Goal: Task Accomplishment & Management: Complete application form

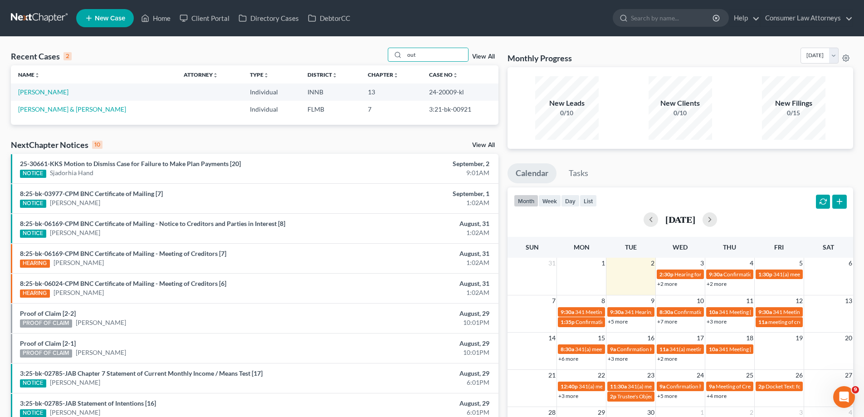
drag, startPoint x: 436, startPoint y: 53, endPoint x: 354, endPoint y: 60, distance: 82.3
click at [359, 60] on div "Recent Cases 2 out View All" at bounding box center [254, 57] width 487 height 18
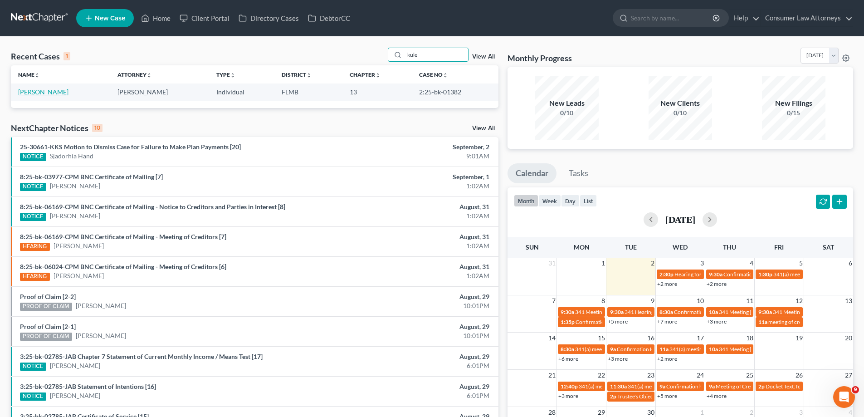
type input "kule"
click at [45, 89] on link "[PERSON_NAME]" at bounding box center [43, 92] width 50 height 8
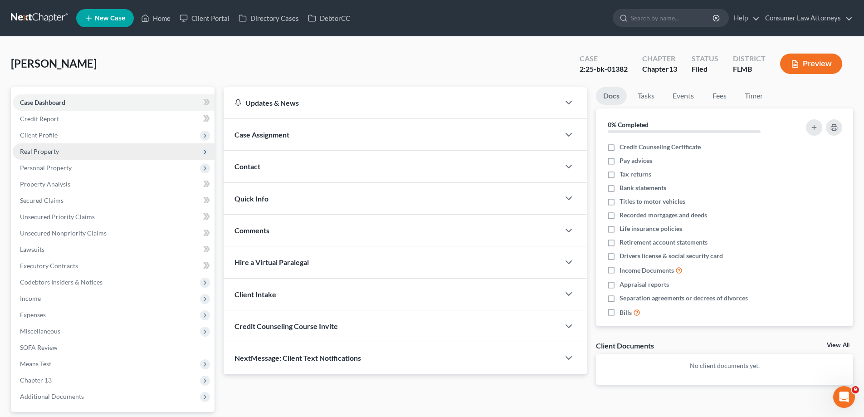
click at [38, 148] on span "Real Property" at bounding box center [39, 151] width 39 height 8
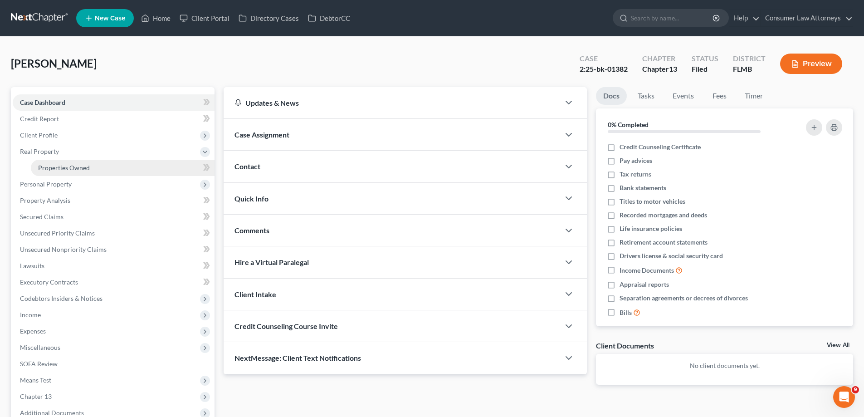
click at [40, 165] on span "Properties Owned" at bounding box center [64, 168] width 52 height 8
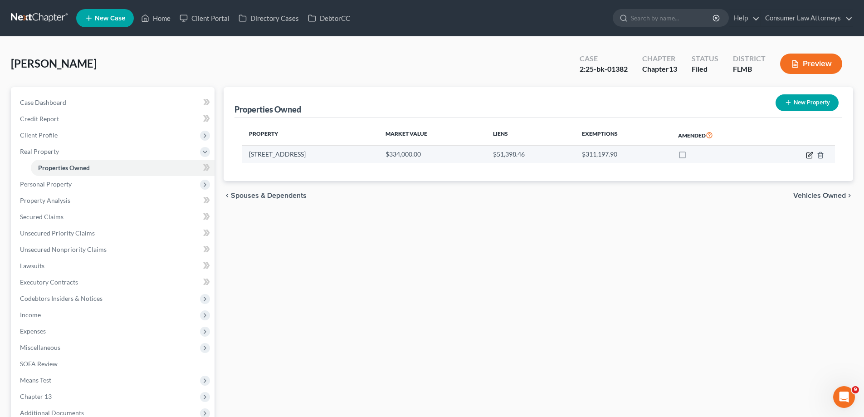
click at [809, 156] on icon "button" at bounding box center [810, 154] width 4 height 4
select select "9"
select select "0"
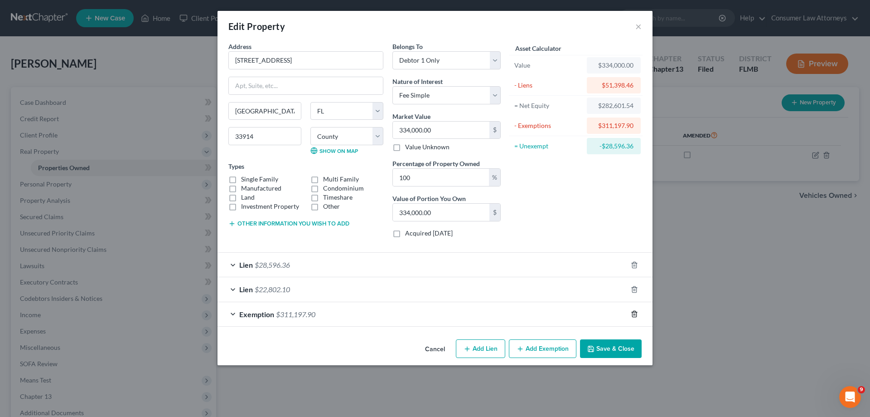
click at [634, 313] on icon "button" at bounding box center [634, 313] width 7 height 7
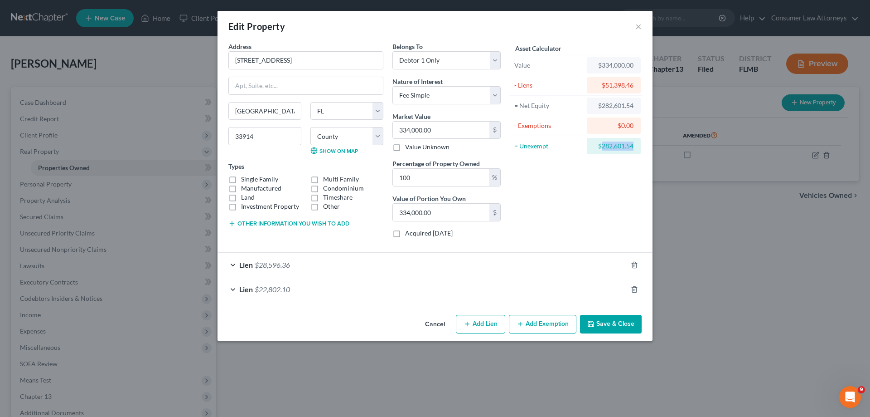
drag, startPoint x: 634, startPoint y: 147, endPoint x: 603, endPoint y: 147, distance: 30.8
click at [603, 147] on div "$282,601.54" at bounding box center [614, 146] width 54 height 16
copy div "282,601.54"
click at [563, 329] on button "Add Exemption" at bounding box center [543, 324] width 68 height 19
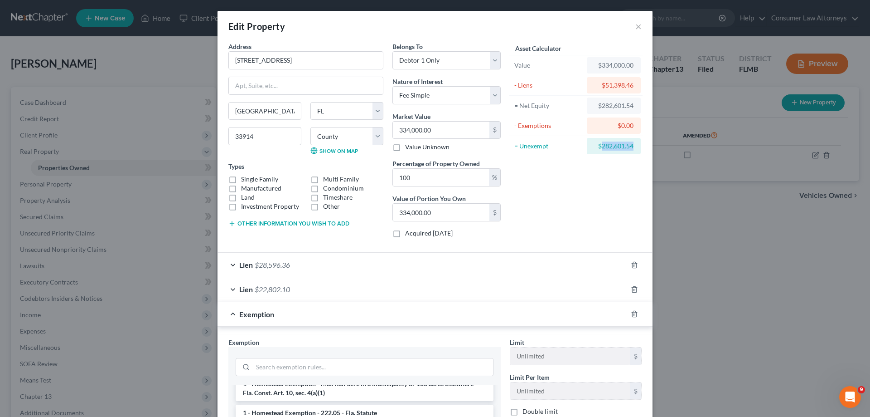
scroll to position [45, 0]
click at [308, 396] on li "1 - Homestead Exemption - 222.05 - Fla. Statute" at bounding box center [365, 397] width 258 height 16
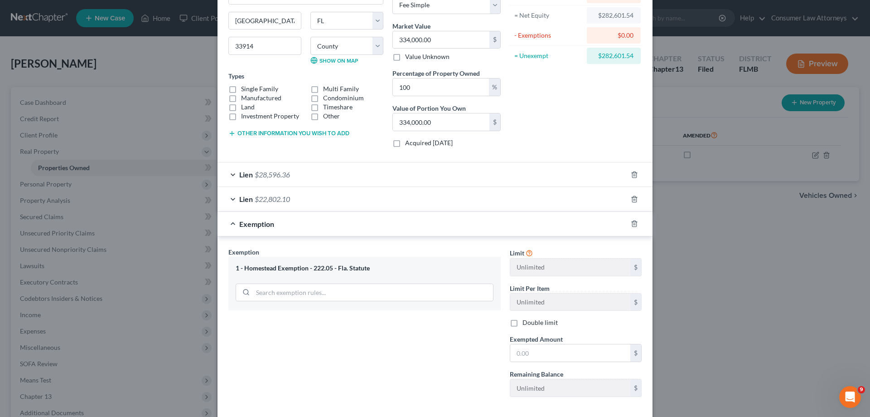
scroll to position [91, 0]
click at [554, 351] on input "text" at bounding box center [571, 352] width 120 height 17
paste input "282,601.54"
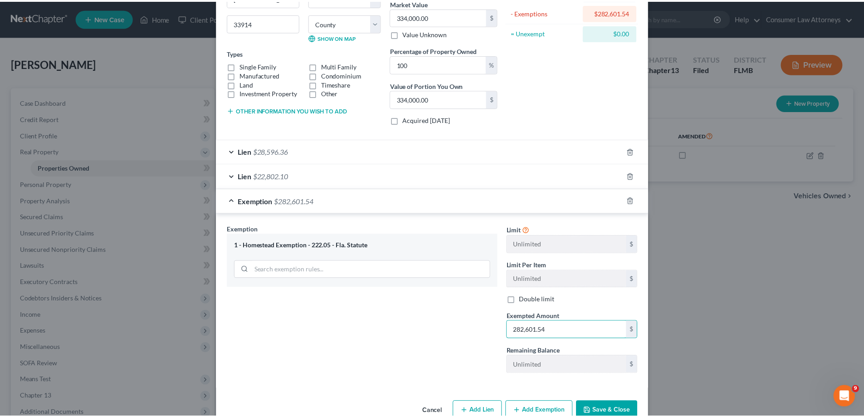
scroll to position [135, 0]
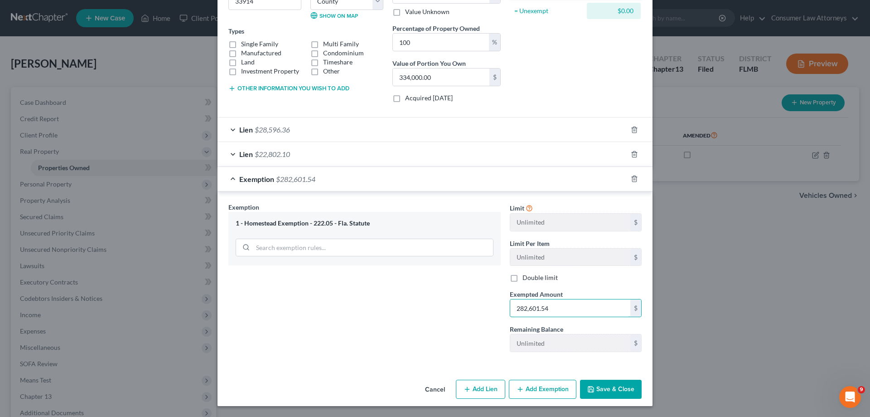
type input "282,601.54"
click at [604, 391] on button "Save & Close" at bounding box center [611, 388] width 62 height 19
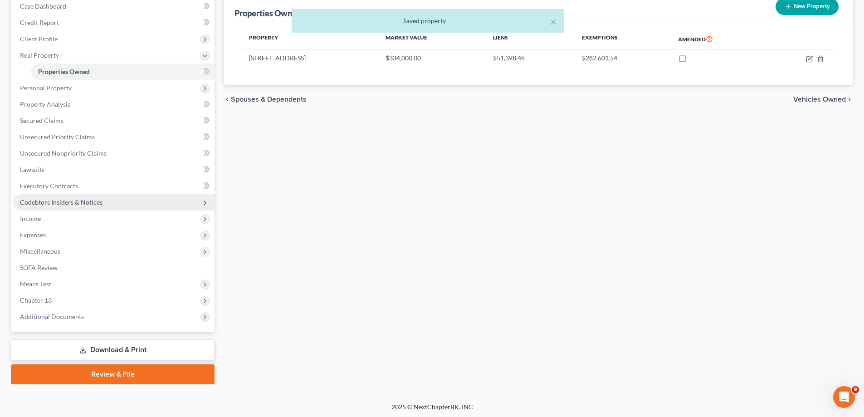
scroll to position [98, 0]
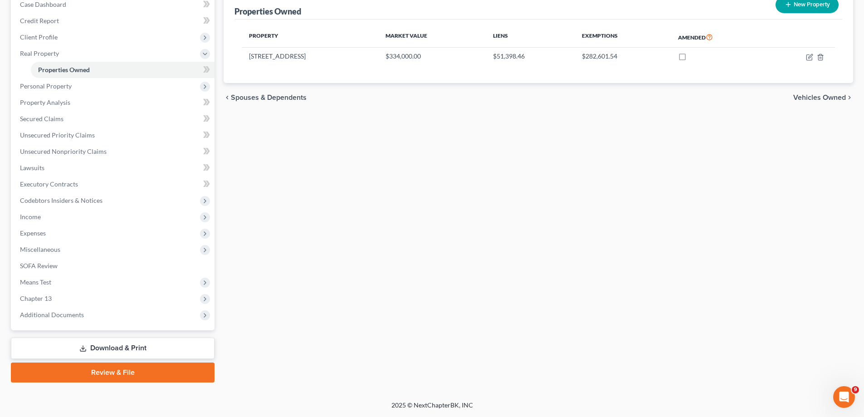
click at [152, 346] on link "Download & Print" at bounding box center [113, 347] width 204 height 21
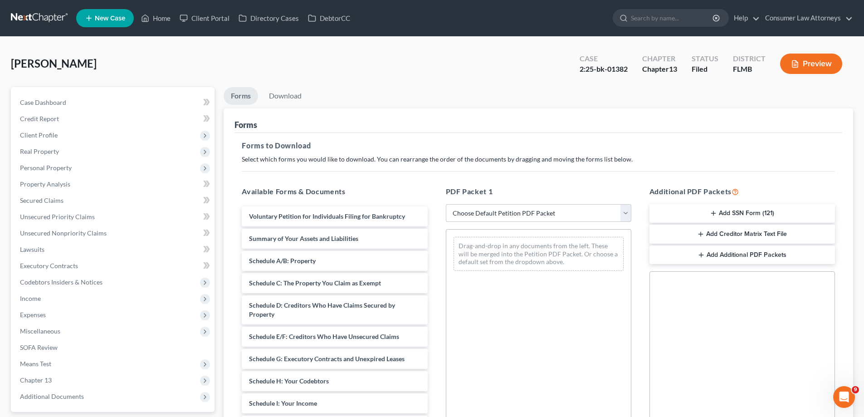
click at [527, 217] on select "Choose Default Petition PDF Packet Complete Bankruptcy Petition (all forms and …" at bounding box center [538, 213] width 185 height 18
select select "2"
click at [446, 204] on select "Choose Default Petition PDF Packet Complete Bankruptcy Petition (all forms and …" at bounding box center [538, 213] width 185 height 18
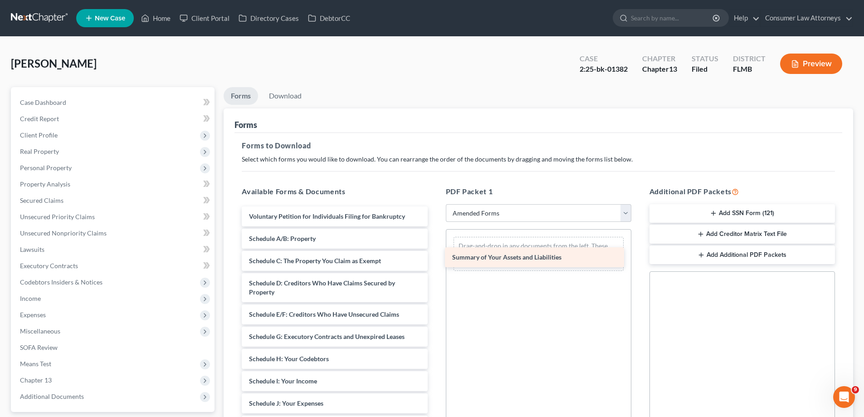
drag, startPoint x: 289, startPoint y: 237, endPoint x: 496, endPoint y: 256, distance: 208.1
click at [434, 256] on div "Summary of Your Assets and Liabilities Voluntary Petition for Individuals Filin…" at bounding box center [334, 396] width 200 height 380
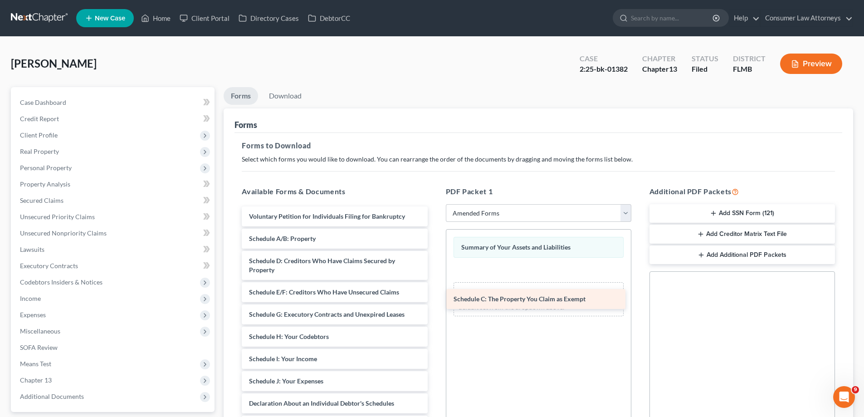
drag, startPoint x: 291, startPoint y: 258, endPoint x: 496, endPoint y: 297, distance: 208.0
click at [434, 297] on div "Schedule C: The Property You Claim as Exempt Voluntary Petition for Individuals…" at bounding box center [334, 385] width 200 height 358
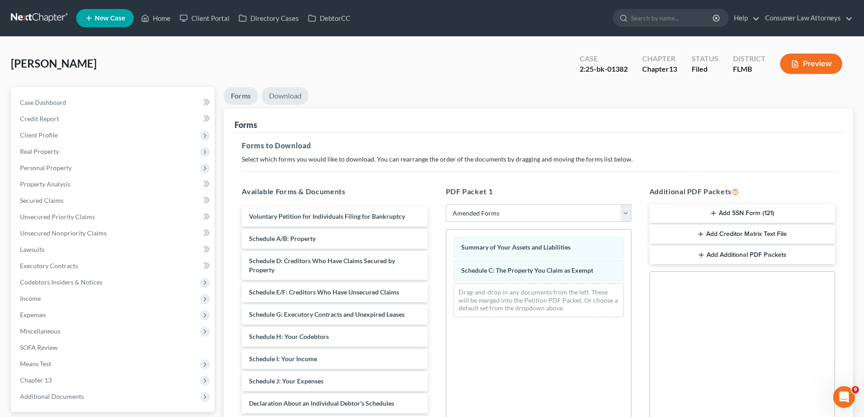
click at [300, 102] on link "Download" at bounding box center [285, 96] width 47 height 18
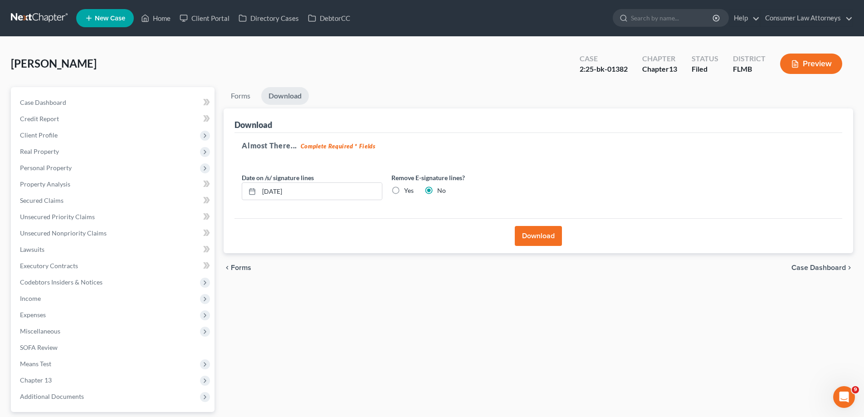
click at [532, 239] on button "Download" at bounding box center [538, 236] width 47 height 20
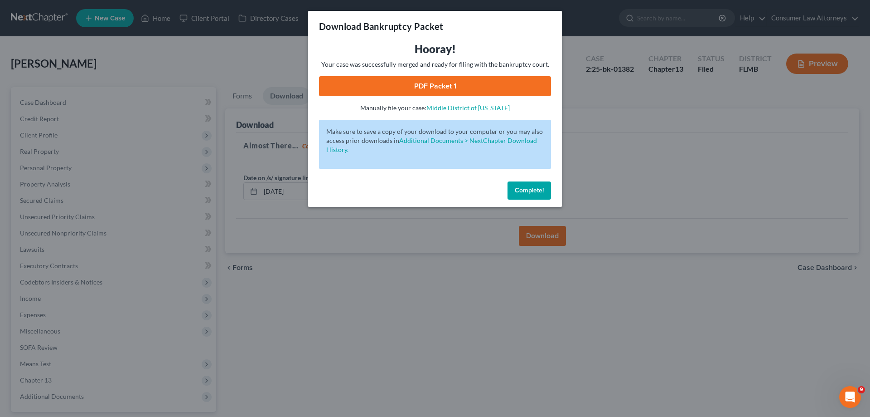
click at [423, 93] on link "PDF Packet 1" at bounding box center [435, 86] width 232 height 20
drag, startPoint x: 542, startPoint y: 186, endPoint x: 286, endPoint y: 204, distance: 256.3
click at [542, 186] on span "Complete!" at bounding box center [529, 190] width 29 height 8
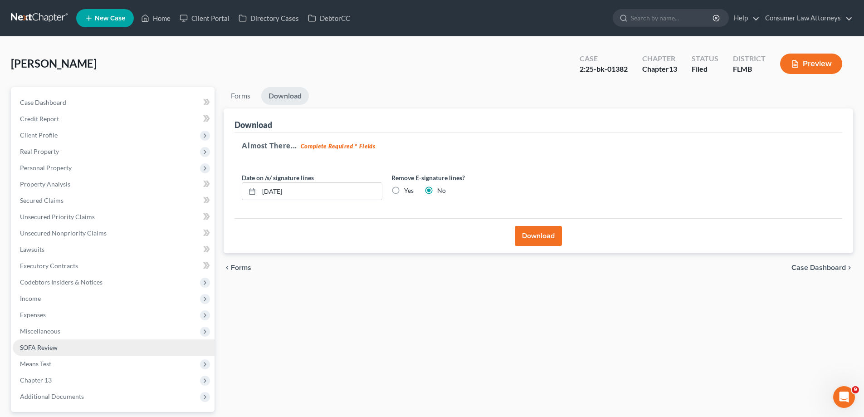
scroll to position [82, 0]
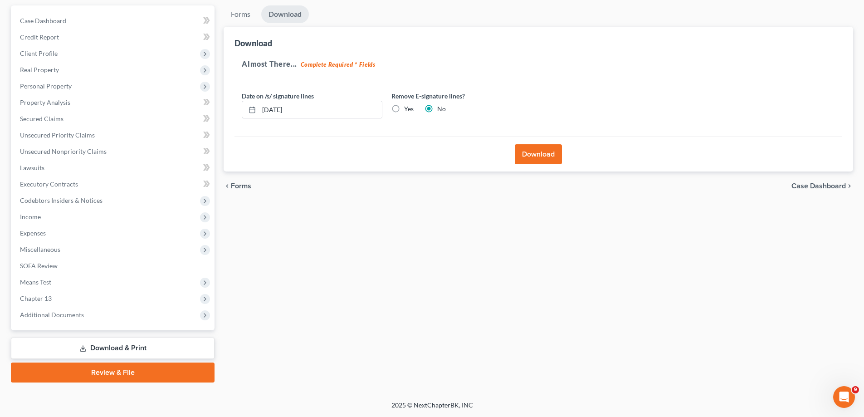
click at [101, 335] on div "Case Dashboard Payments Invoices Payments Payments Credit Report Client Profile" at bounding box center [112, 193] width 213 height 377
click at [68, 314] on span "Additional Documents" at bounding box center [52, 315] width 64 height 8
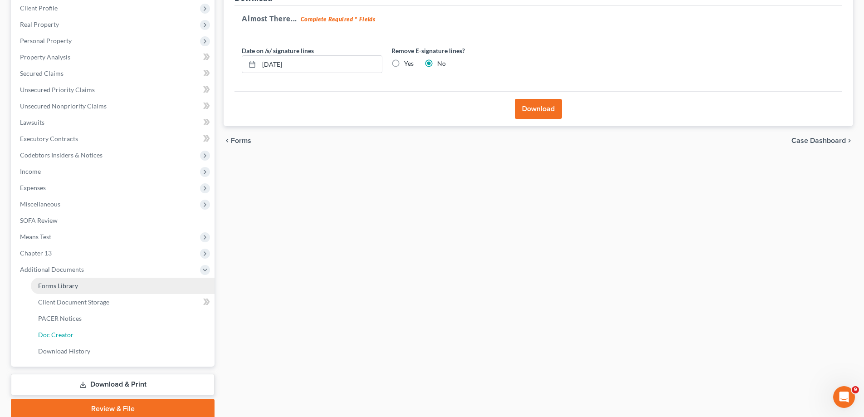
click at [71, 338] on span "Doc Creator" at bounding box center [55, 335] width 35 height 8
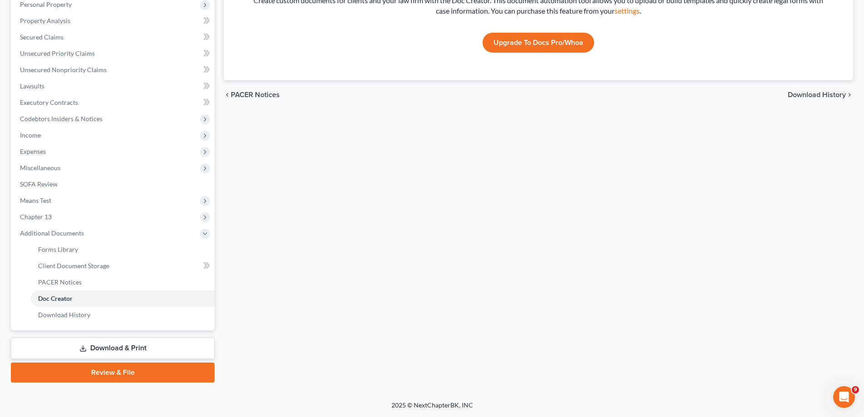
click at [92, 346] on link "Download & Print" at bounding box center [113, 347] width 204 height 21
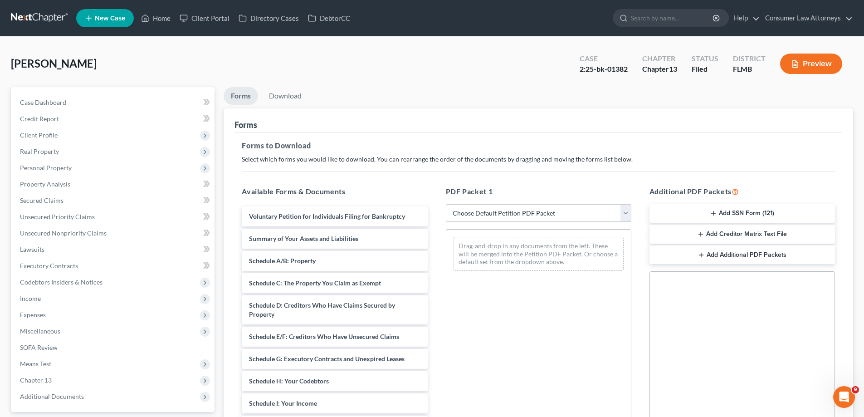
click at [477, 213] on select "Choose Default Petition PDF Packet Complete Bankruptcy Petition (all forms and …" at bounding box center [538, 213] width 185 height 18
select select "2"
click at [446, 204] on select "Choose Default Petition PDF Packet Complete Bankruptcy Petition (all forms and …" at bounding box center [538, 213] width 185 height 18
click at [440, 254] on div "PDF Packet 1 Choose Default Petition PDF Packet Complete Bankruptcy Petition (a…" at bounding box center [539, 332] width 204 height 307
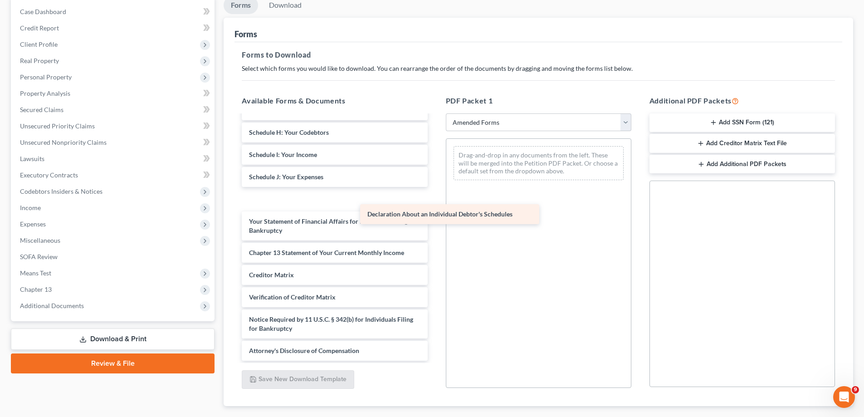
scroll to position [136, 0]
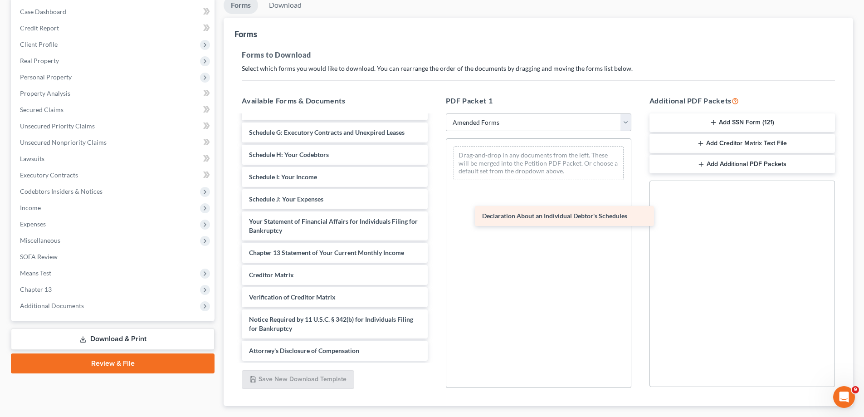
drag, startPoint x: 301, startPoint y: 191, endPoint x: 534, endPoint y: 208, distance: 233.6
click at [434, 208] on div "Declaration About an Individual Debtor's Schedules Voluntary Petition for Indiv…" at bounding box center [334, 170] width 200 height 380
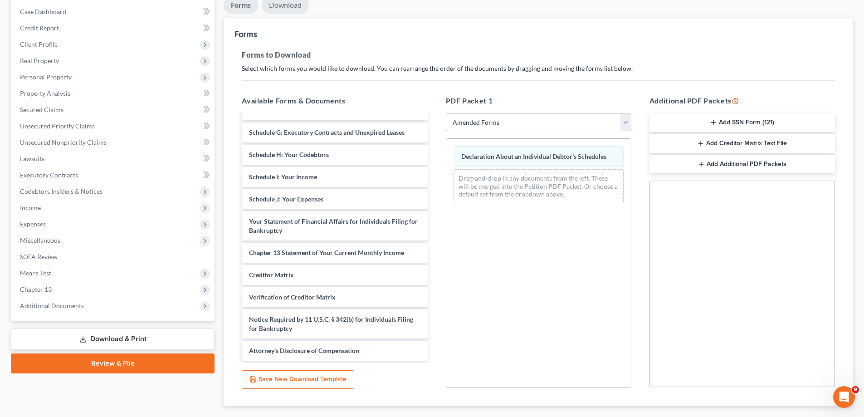
click at [294, 8] on link "Download" at bounding box center [285, 5] width 47 height 18
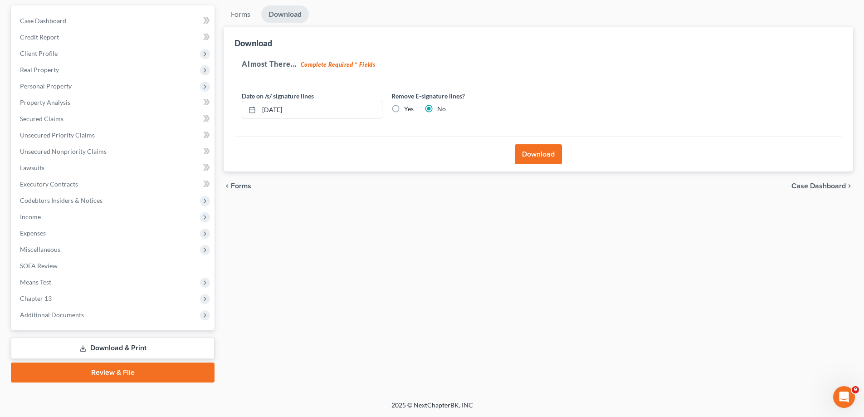
scroll to position [82, 0]
click at [535, 158] on button "Download" at bounding box center [538, 154] width 47 height 20
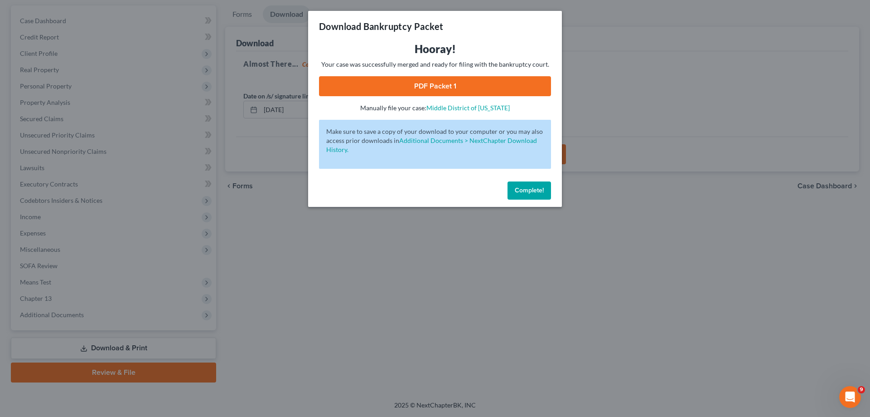
click at [438, 90] on link "PDF Packet 1" at bounding box center [435, 86] width 232 height 20
drag, startPoint x: 532, startPoint y: 193, endPoint x: 565, endPoint y: 219, distance: 42.0
click at [532, 193] on span "Complete!" at bounding box center [529, 190] width 29 height 8
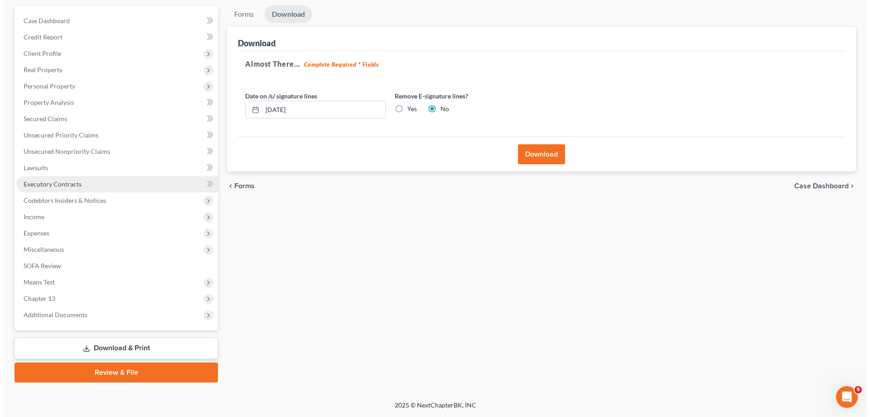
scroll to position [0, 0]
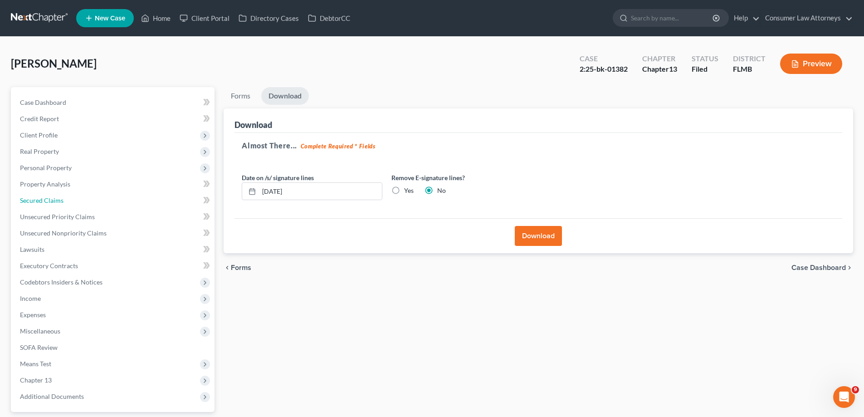
drag, startPoint x: 37, startPoint y: 202, endPoint x: 357, endPoint y: 259, distance: 325.1
click at [37, 202] on span "Secured Claims" at bounding box center [42, 200] width 44 height 8
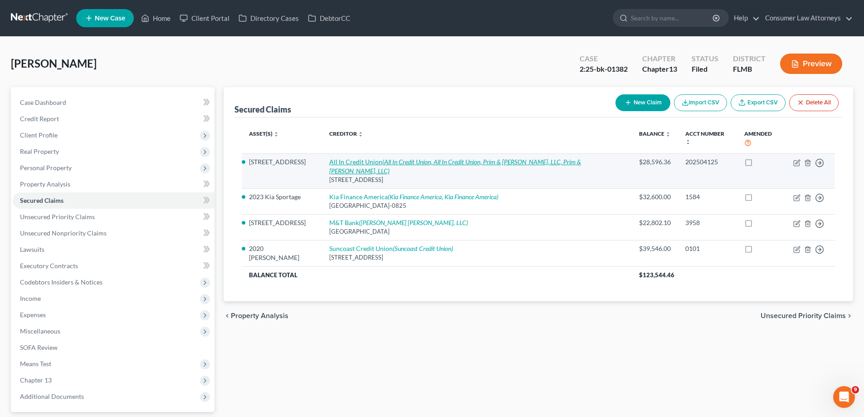
click at [520, 158] on icon "(All In Credit Union, All In Credit Union, Prim & [PERSON_NAME], LLC, Prim & [P…" at bounding box center [455, 166] width 252 height 17
select select "0"
select select "3"
select select "2"
select select "0"
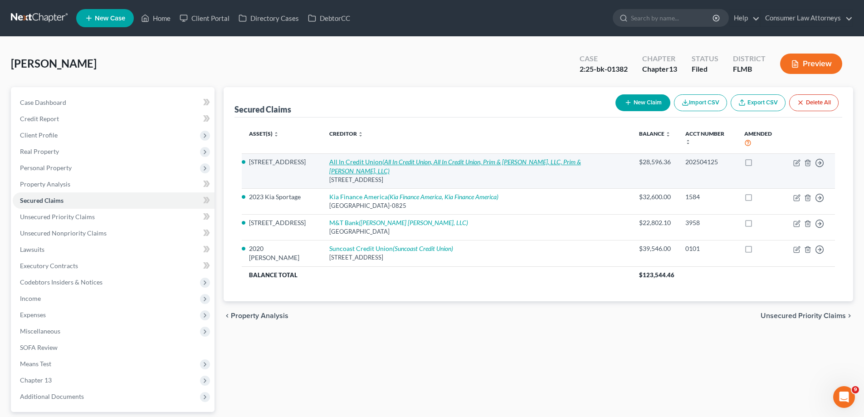
select select "0"
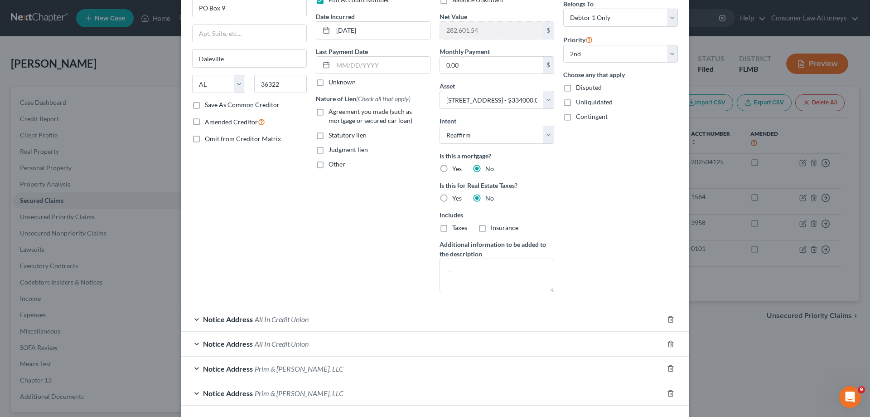
scroll to position [142, 0]
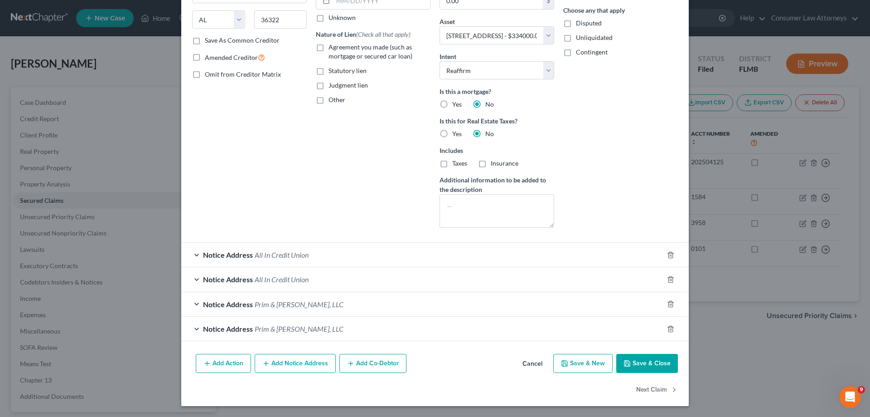
click at [632, 369] on button "Save & Close" at bounding box center [648, 363] width 62 height 19
select select
select select "1"
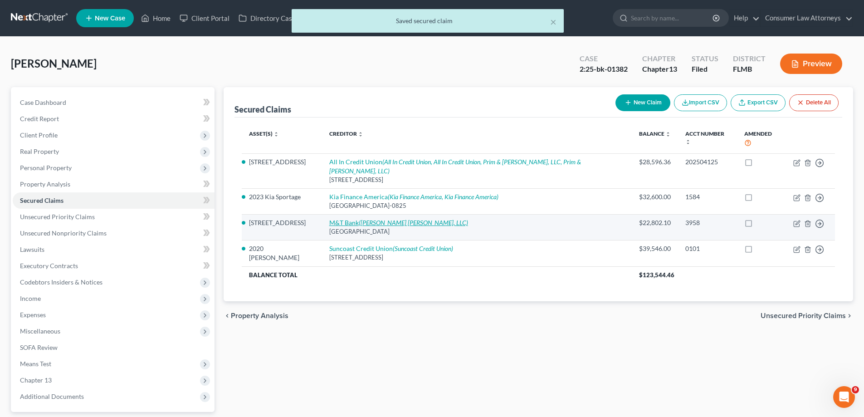
click at [403, 219] on icon "([PERSON_NAME] [PERSON_NAME], LLC)" at bounding box center [413, 223] width 109 height 8
select select "21"
select select "3"
select select "2"
select select "3"
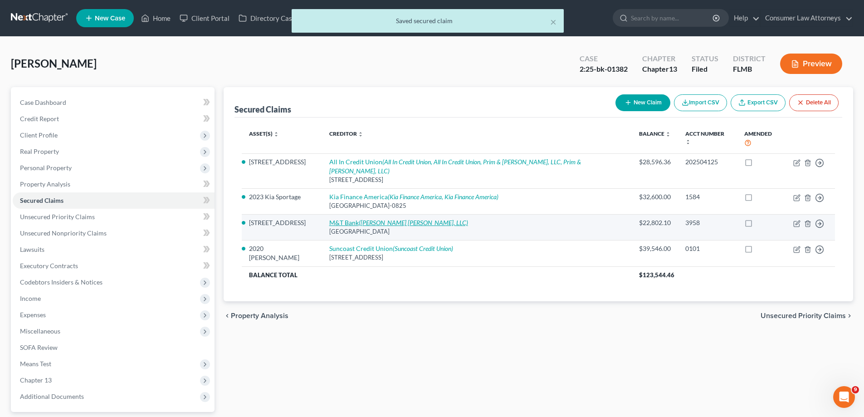
select select "0"
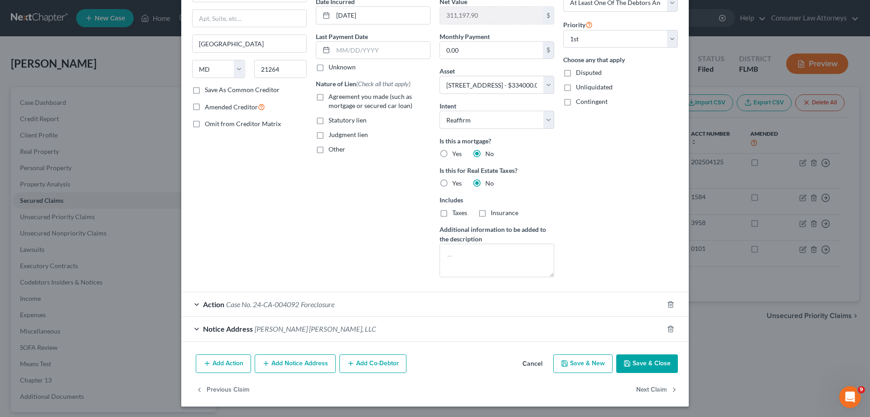
scroll to position [93, 0]
click at [645, 366] on button "Save & Close" at bounding box center [648, 363] width 62 height 19
select select
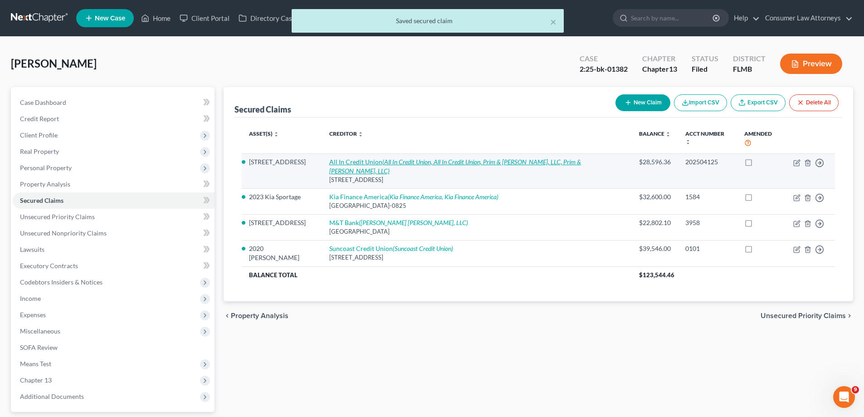
click at [412, 158] on icon "(All In Credit Union, All In Credit Union, Prim & [PERSON_NAME], LLC, Prim & [P…" at bounding box center [455, 166] width 252 height 17
select select "0"
select select "3"
select select "2"
select select "0"
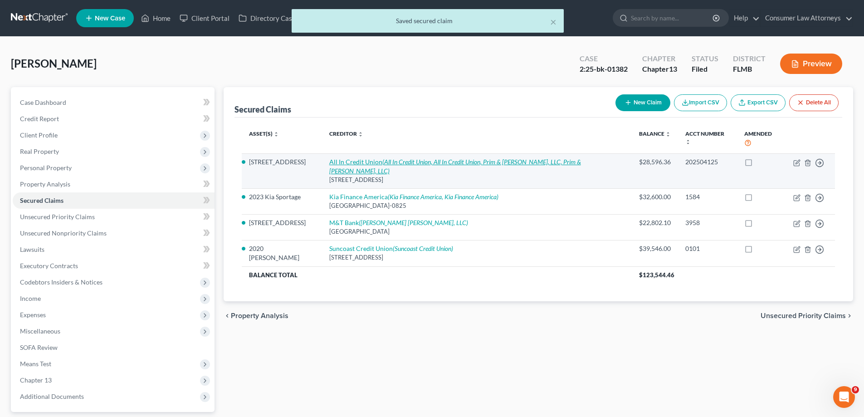
select select "0"
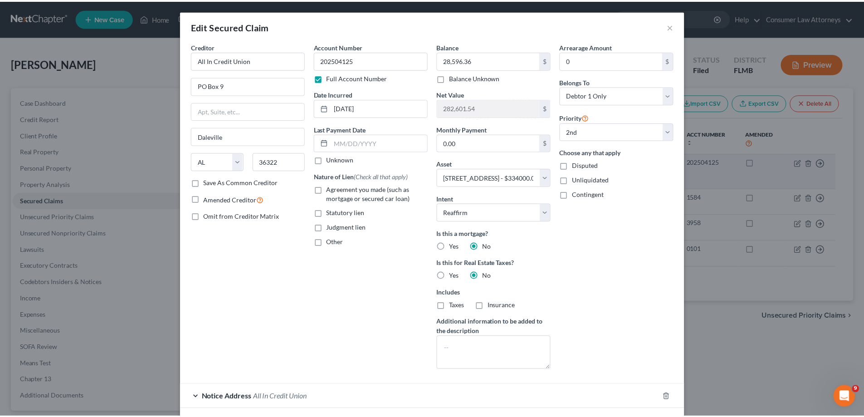
scroll to position [142, 0]
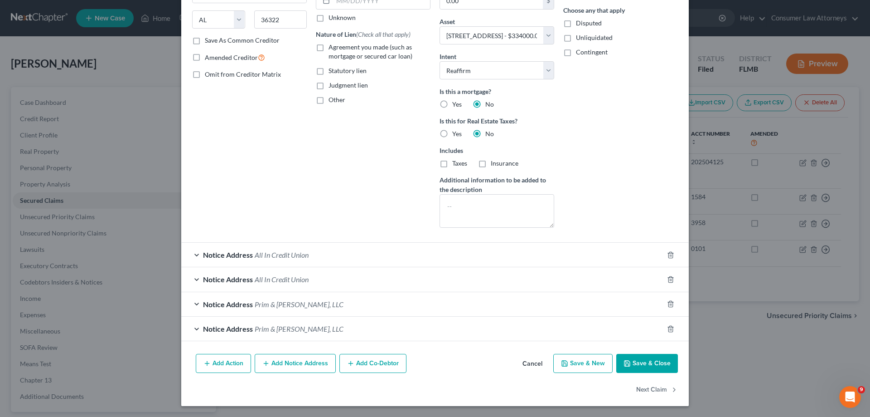
click at [637, 363] on button "Save & Close" at bounding box center [648, 363] width 62 height 19
select select
select select "1"
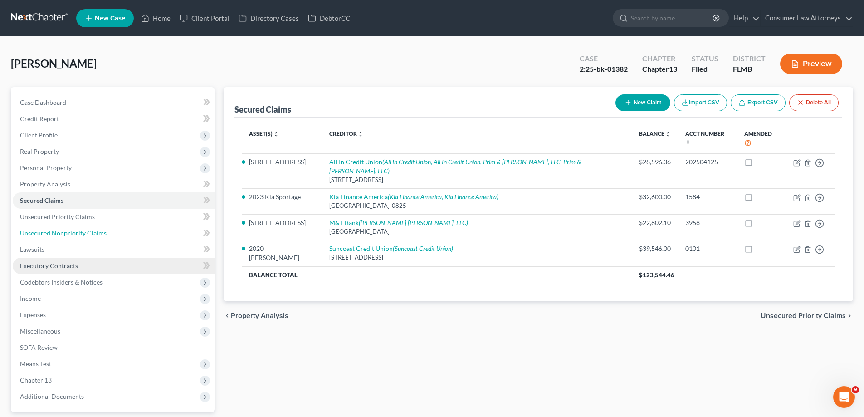
drag, startPoint x: 65, startPoint y: 230, endPoint x: 197, endPoint y: 265, distance: 136.5
click at [65, 230] on span "Unsecured Nonpriority Claims" at bounding box center [63, 233] width 87 height 8
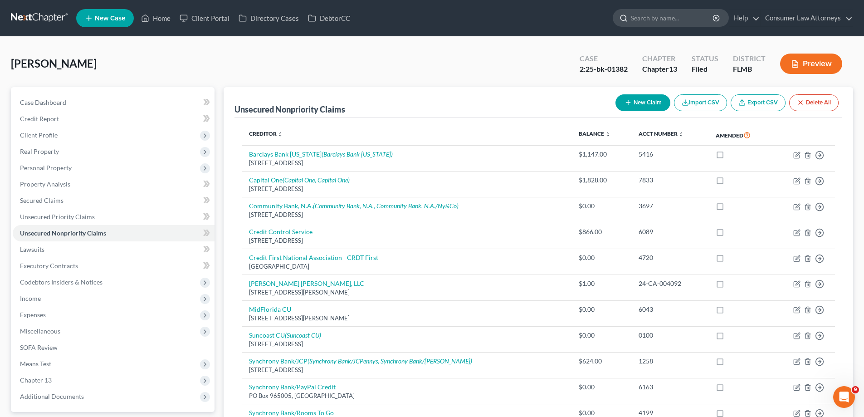
click at [651, 22] on input "search" at bounding box center [672, 18] width 83 height 17
paste input "889812942025"
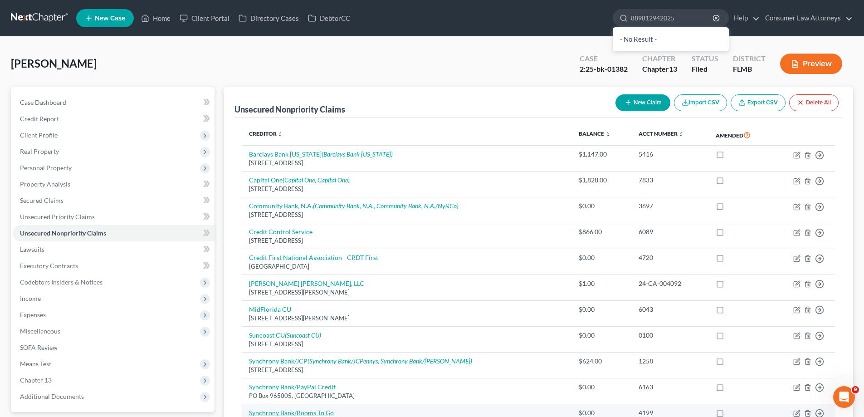
type input "889812942025"
